Goal: Task Accomplishment & Management: Use online tool/utility

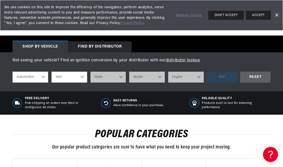
scroll to position [151, 0]
click at [45, 76] on select "Automotive Agricultural Industrial Marine Motorcycle" at bounding box center [31, 77] width 36 height 11
click at [73, 77] on select "Year [DATE] 2021 2020 2019 2018 2017 2016 2015 2014 2013 2012 2011 2010 2009 20…" at bounding box center [70, 77] width 36 height 11
select select "1973"
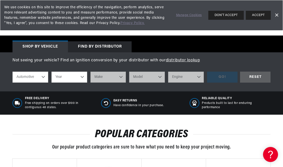
select select "1973"
click at [121, 77] on select "Make Alfa Romeo American Motors Aston [PERSON_NAME] Audi [GEOGRAPHIC_DATA] Avan…" at bounding box center [109, 77] width 36 height 11
select select "Triumph"
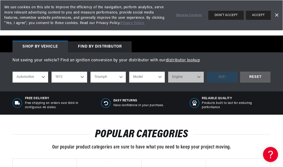
click at [161, 79] on select "Model GT6 Spitfire TR6" at bounding box center [147, 77] width 36 height 11
select select "TR6"
click at [198, 80] on select "Engine 2.5L" at bounding box center [186, 77] width 36 height 11
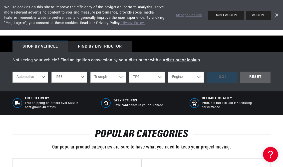
select select "2.5L"
click at [221, 80] on div "GO!" at bounding box center [222, 77] width 31 height 11
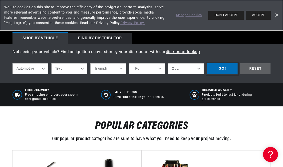
scroll to position [0, 477]
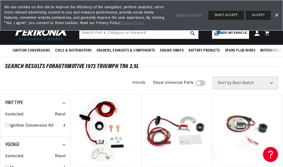
scroll to position [0, 238]
